Goal: Register for event/course

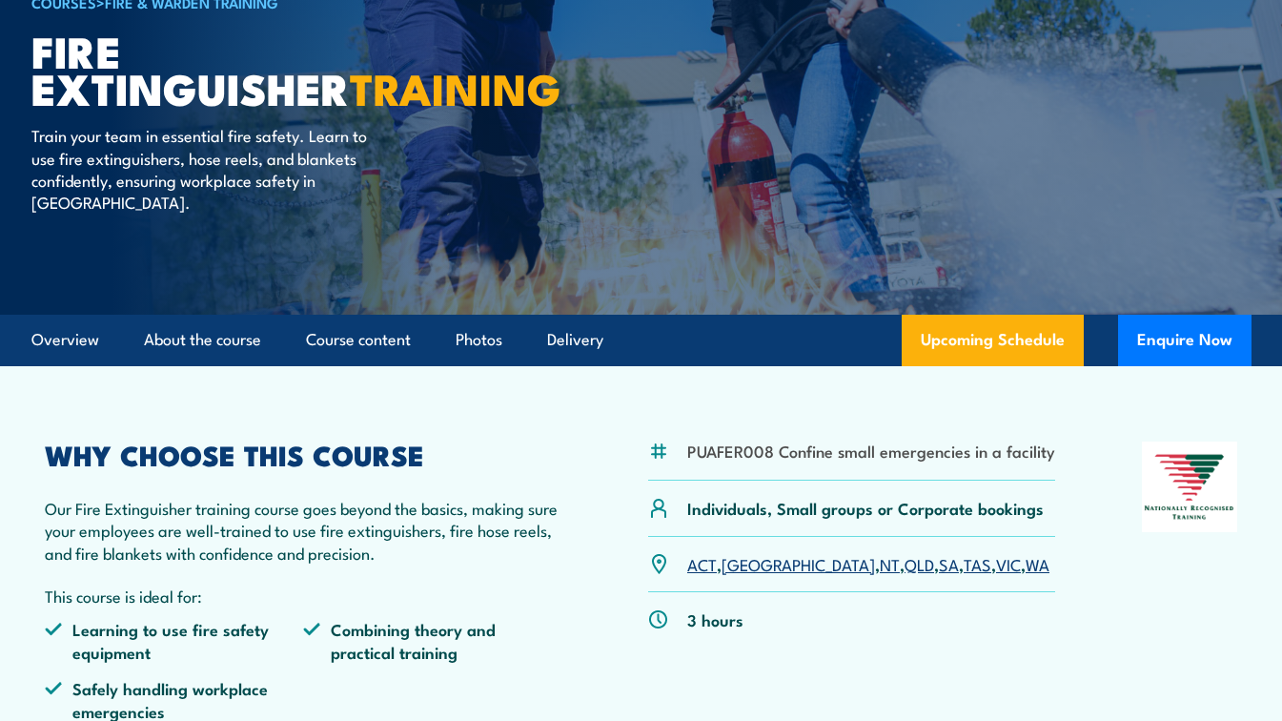
click at [735, 569] on link "[GEOGRAPHIC_DATA]" at bounding box center [797, 563] width 153 height 23
click at [747, 568] on link "[GEOGRAPHIC_DATA]" at bounding box center [797, 563] width 153 height 23
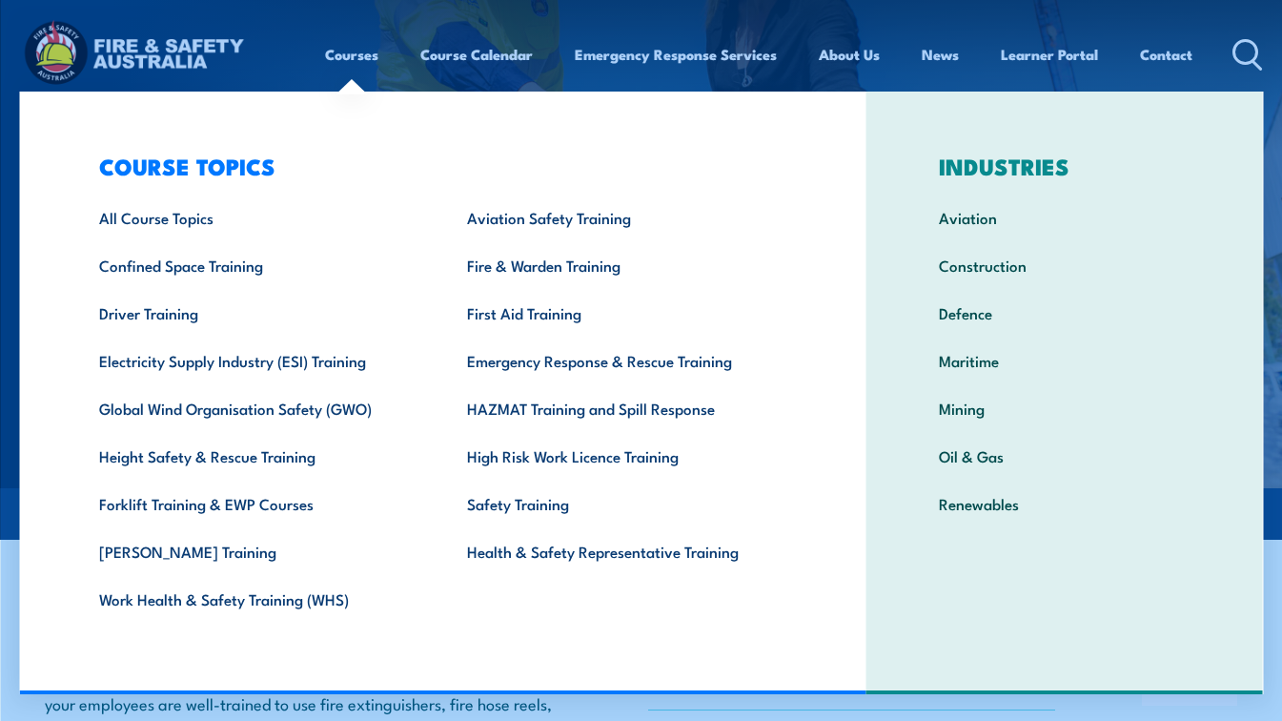
click at [344, 55] on link "Courses" at bounding box center [351, 54] width 53 height 46
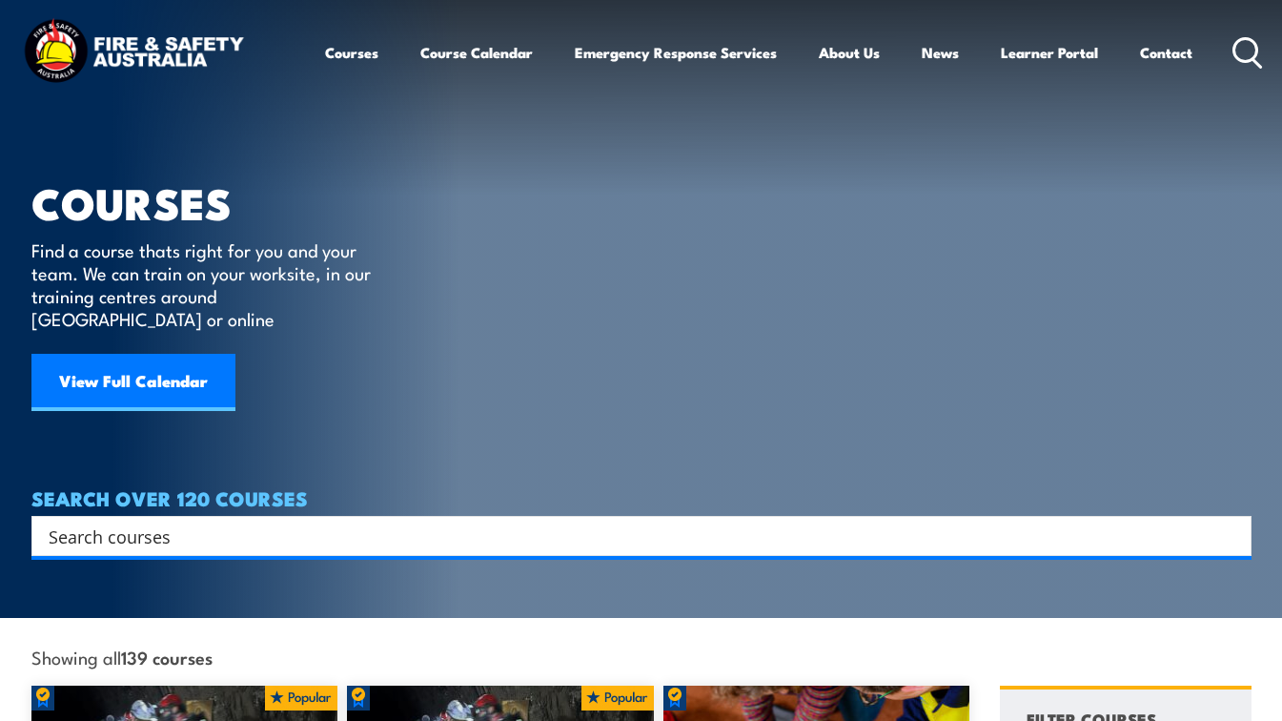
click at [202, 526] on input "Search input" at bounding box center [629, 535] width 1161 height 29
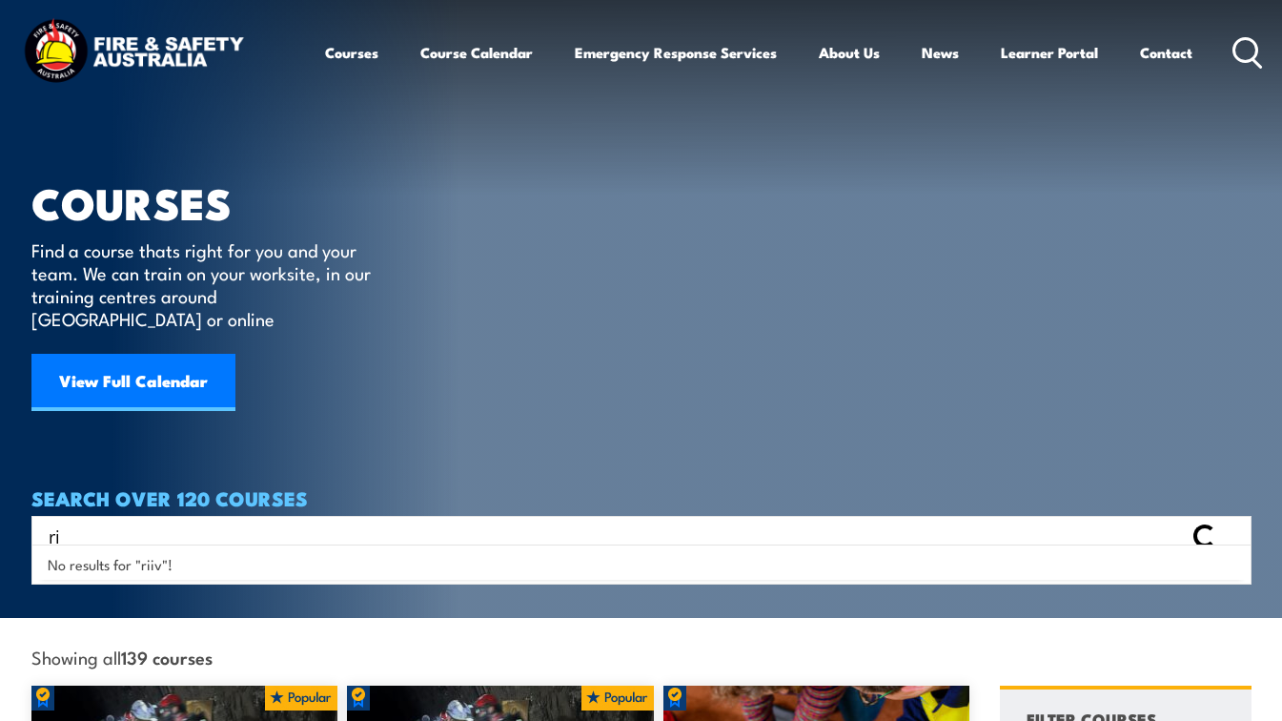
type input "r"
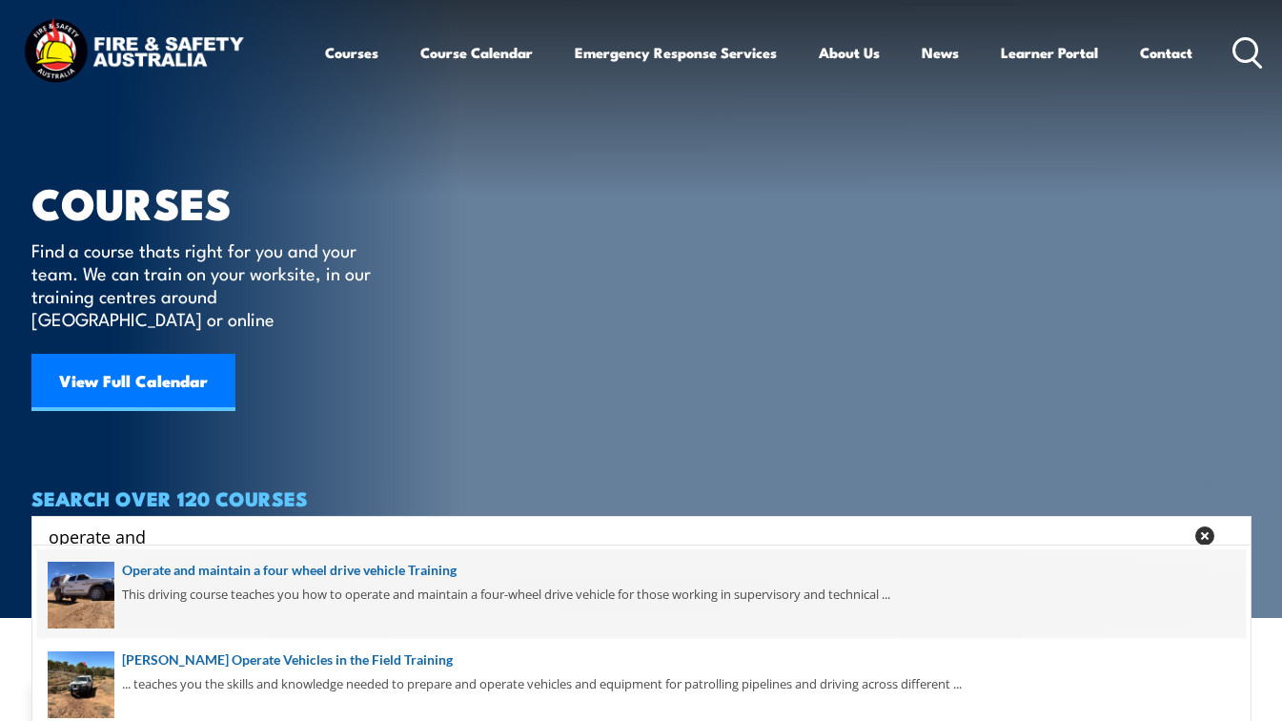
type input "operate and"
click at [247, 568] on span at bounding box center [641, 594] width 1209 height 90
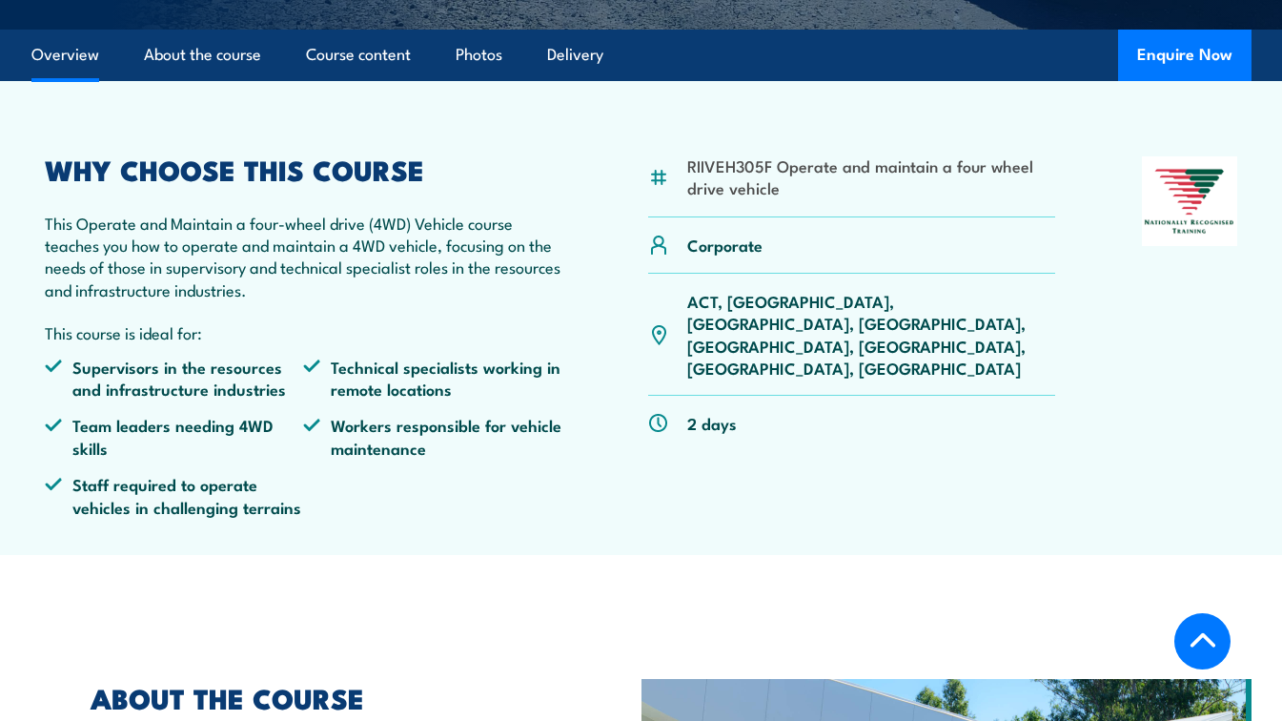
scroll to position [526, 0]
click at [742, 306] on p "ACT, [GEOGRAPHIC_DATA], [GEOGRAPHIC_DATA], [GEOGRAPHIC_DATA], [GEOGRAPHIC_DATA]…" at bounding box center [871, 335] width 368 height 90
click at [744, 306] on p "ACT, [GEOGRAPHIC_DATA], [GEOGRAPHIC_DATA], [GEOGRAPHIC_DATA], [GEOGRAPHIC_DATA]…" at bounding box center [871, 335] width 368 height 90
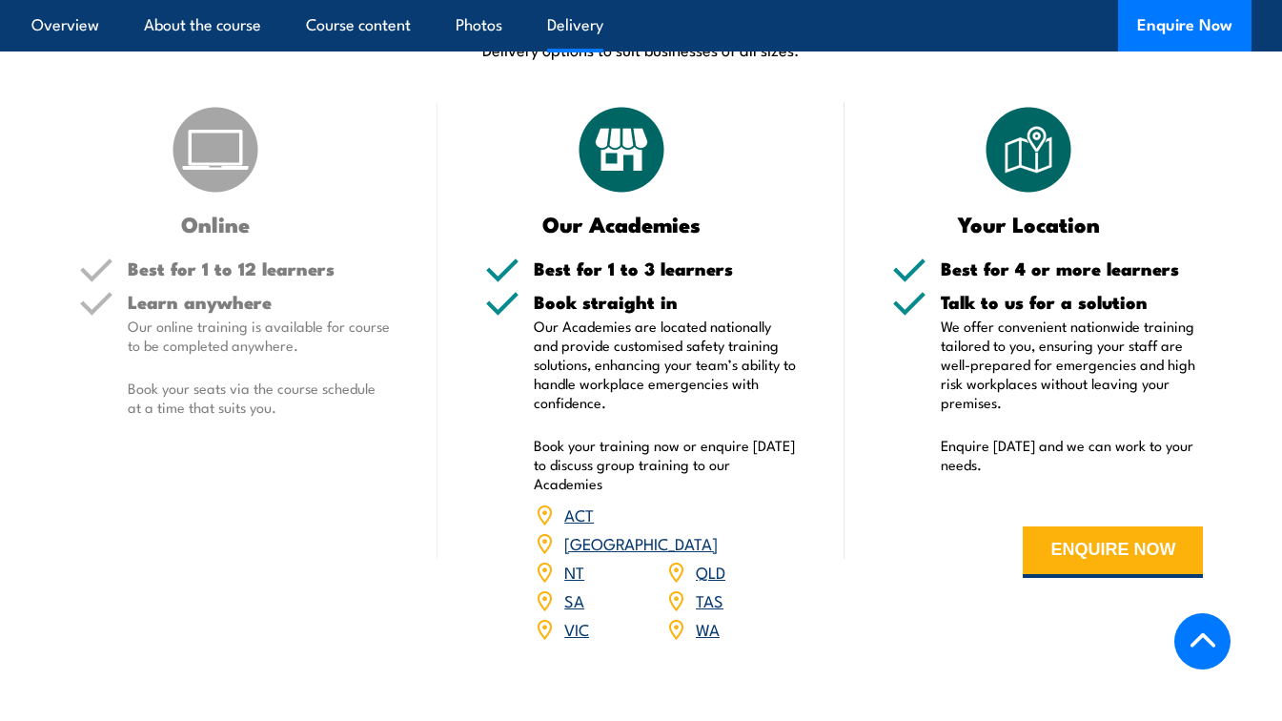
scroll to position [2292, 0]
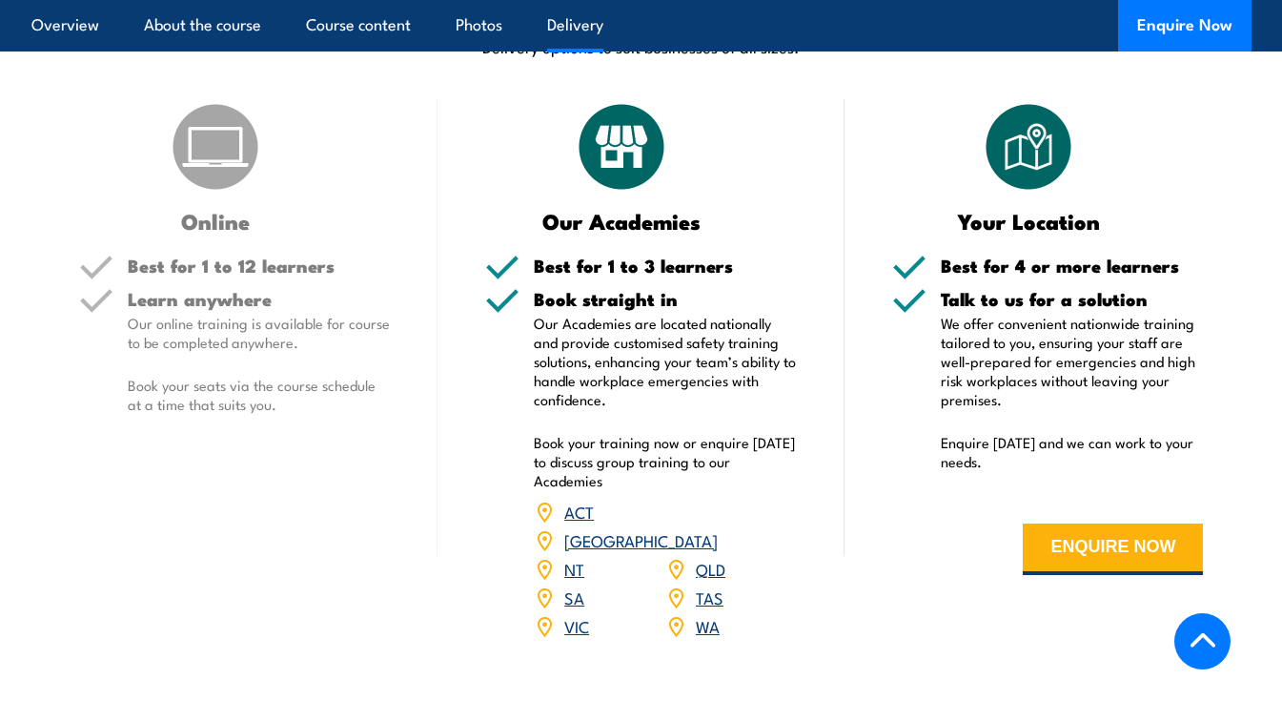
click at [718, 528] on link "[GEOGRAPHIC_DATA]" at bounding box center [640, 539] width 153 height 23
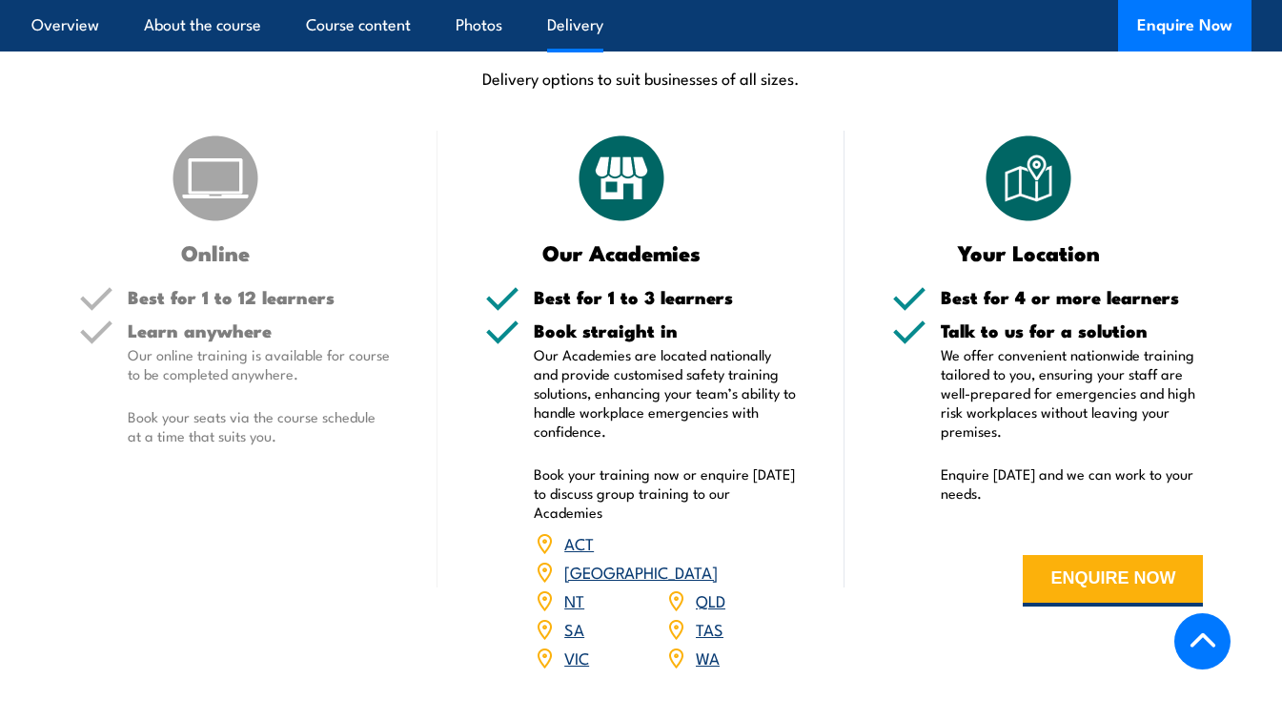
scroll to position [2261, 0]
click at [718, 559] on link "[GEOGRAPHIC_DATA]" at bounding box center [640, 570] width 153 height 23
click at [716, 559] on link "[GEOGRAPHIC_DATA]" at bounding box center [640, 570] width 153 height 23
